Goal: Information Seeking & Learning: Learn about a topic

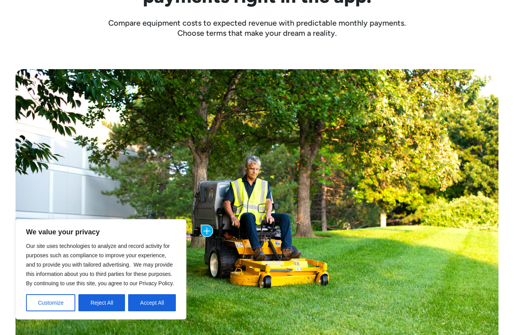
scroll to position [308, 0]
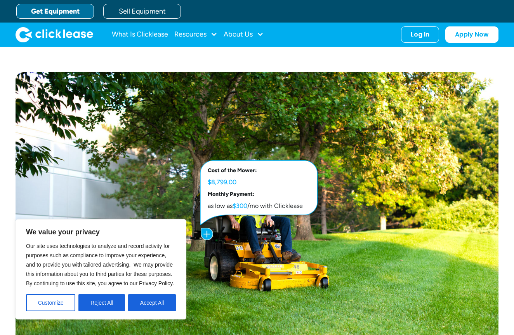
click at [240, 217] on div "Cost of the Mower: $8,799.00 Monthly Payment: as low as $300 /mo with Clicklease" at bounding box center [260, 193] width 123 height 73
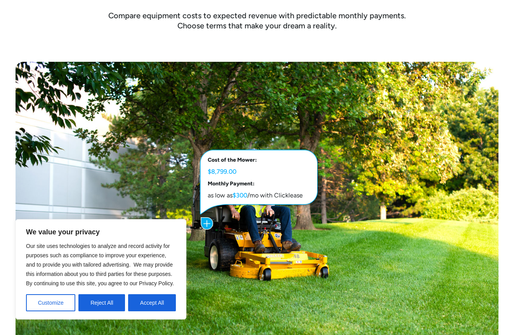
scroll to position [319, 0]
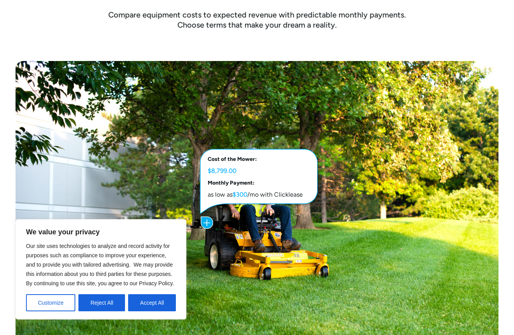
click at [225, 254] on img at bounding box center [257, 222] width 483 height 322
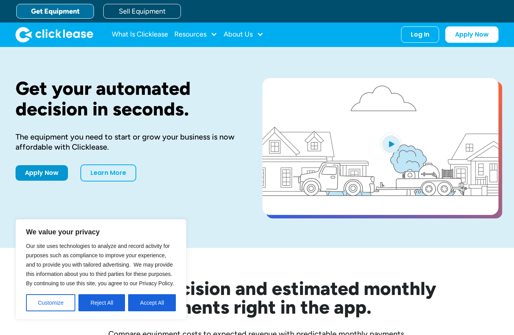
scroll to position [0, 0]
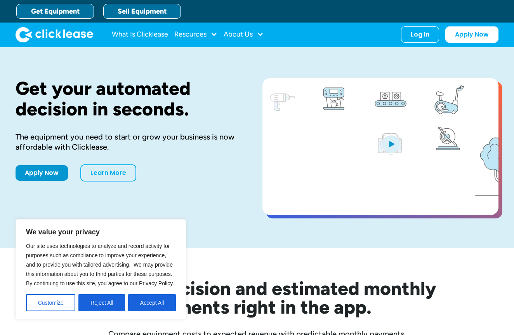
click at [160, 9] on link "Sell Equipment" at bounding box center [142, 11] width 78 height 15
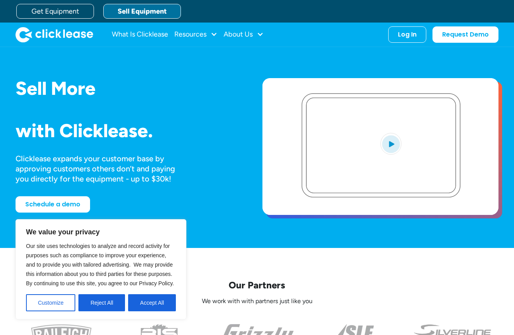
click at [159, 127] on h1 "with Clicklease." at bounding box center [127, 130] width 222 height 21
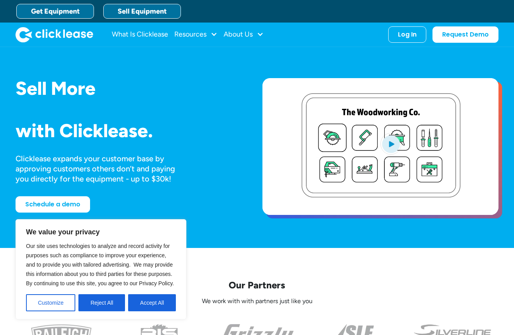
click at [76, 10] on link "Get Equipment" at bounding box center [55, 11] width 78 height 15
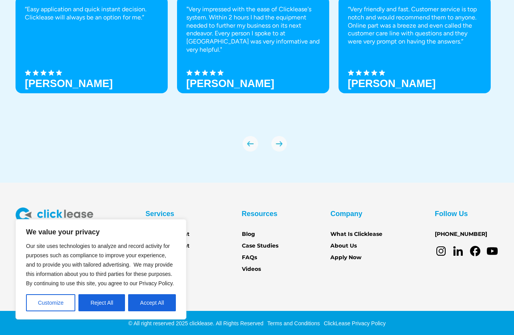
scroll to position [2662, 0]
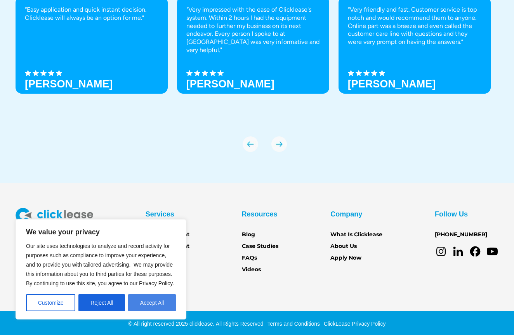
click at [150, 305] on button "Accept All" at bounding box center [152, 302] width 48 height 17
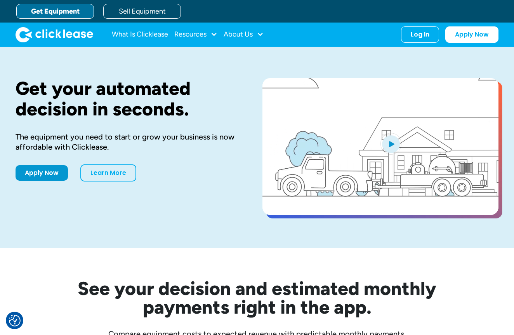
scroll to position [0, 0]
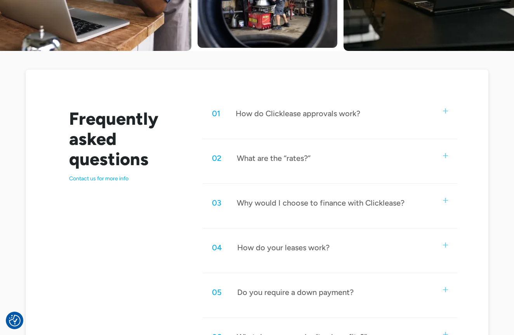
scroll to position [342, 0]
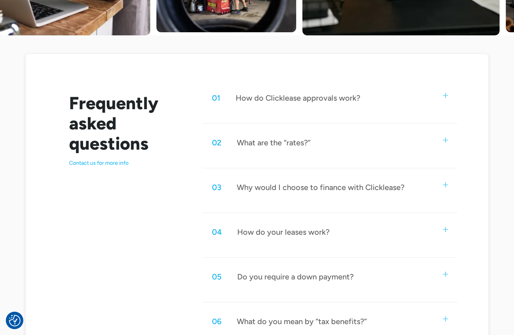
click at [296, 142] on div "What are the “rates?”" at bounding box center [274, 143] width 74 height 10
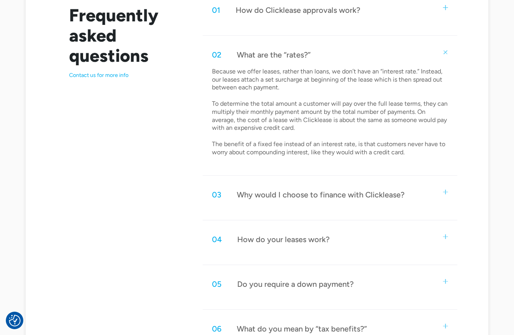
scroll to position [430, 0]
click at [322, 189] on div "Why would I choose to finance with Clicklease?" at bounding box center [321, 194] width 168 height 10
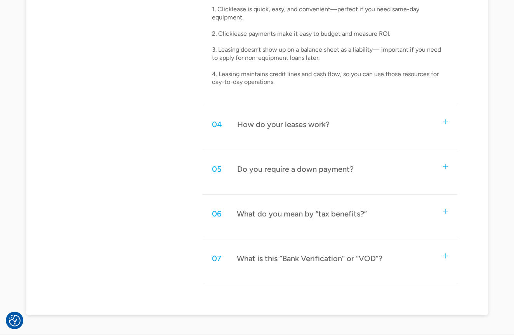
scroll to position [690, 0]
click at [331, 252] on div "What is this “Bank Verification” or “VOD”?" at bounding box center [310, 257] width 146 height 10
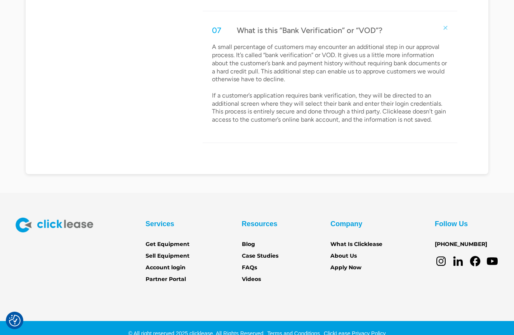
scroll to position [916, 0]
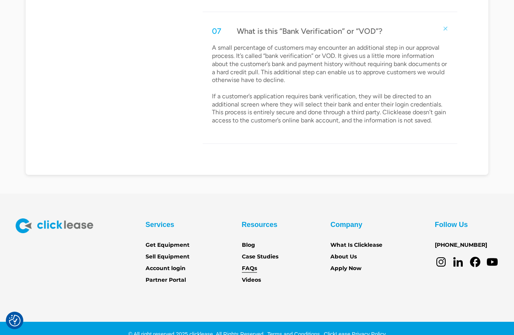
click at [251, 264] on link "FAQs" at bounding box center [249, 268] width 15 height 9
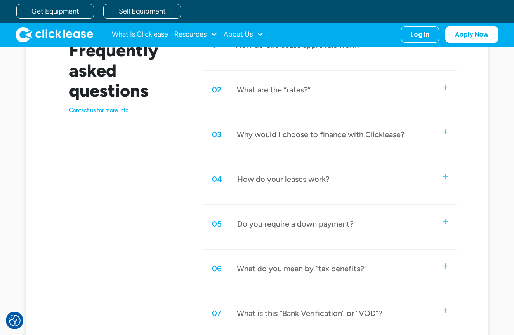
scroll to position [393, 0]
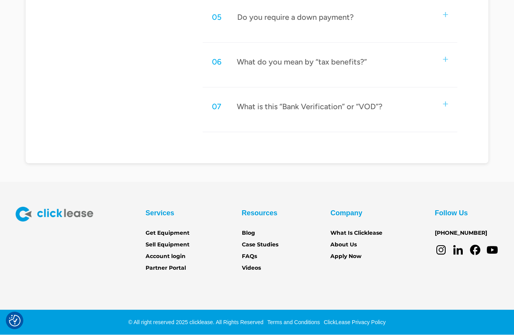
scroll to position [497, 0]
